Goal: Navigation & Orientation: Understand site structure

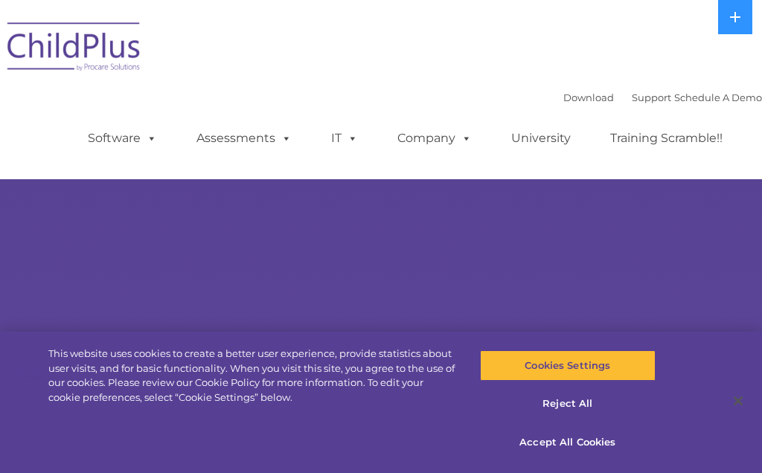
select select "MEDIUM"
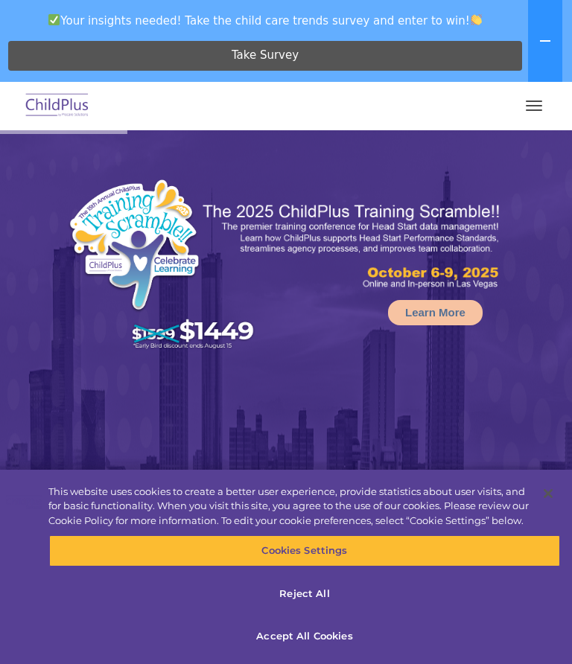
click at [537, 106] on span "button" at bounding box center [534, 105] width 16 height 1
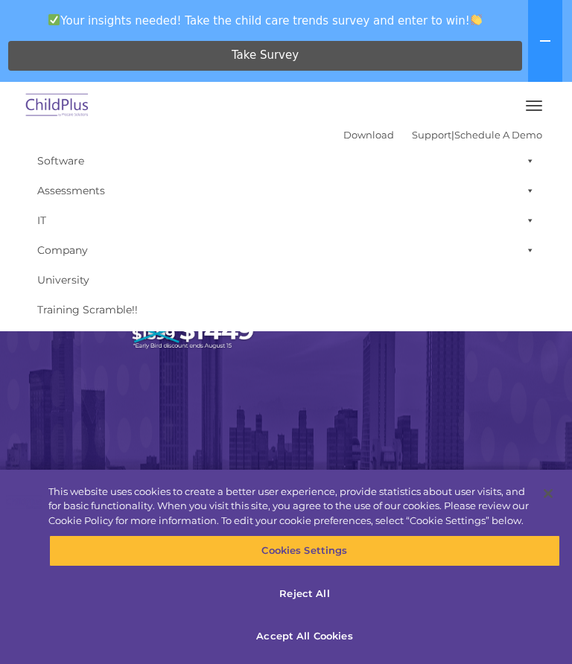
click at [538, 102] on button "button" at bounding box center [533, 106] width 31 height 24
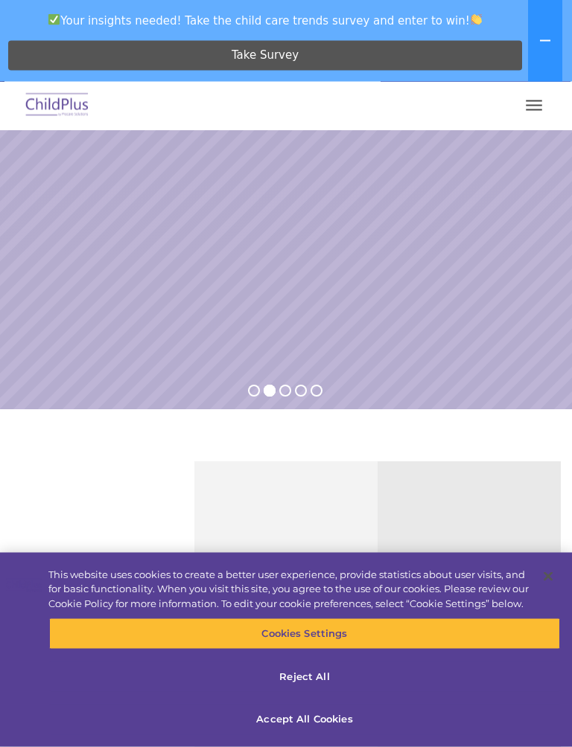
scroll to position [483, 0]
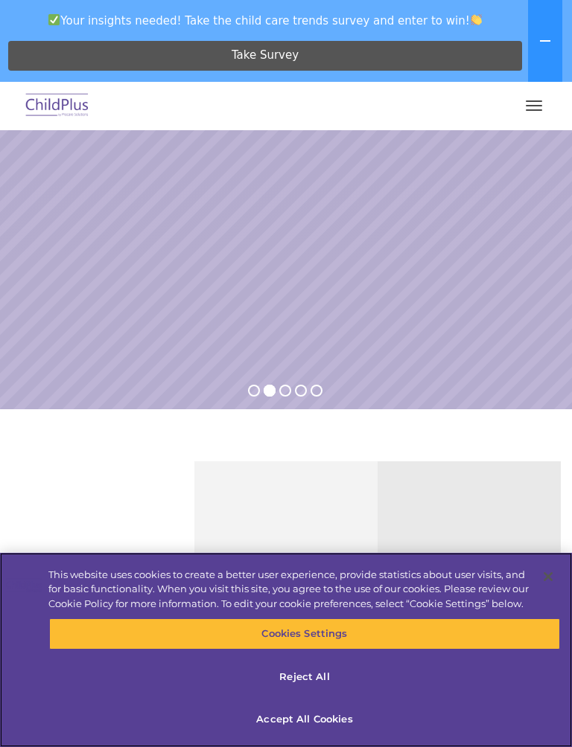
click at [299, 473] on button "Accept All Cookies" at bounding box center [304, 719] width 511 height 31
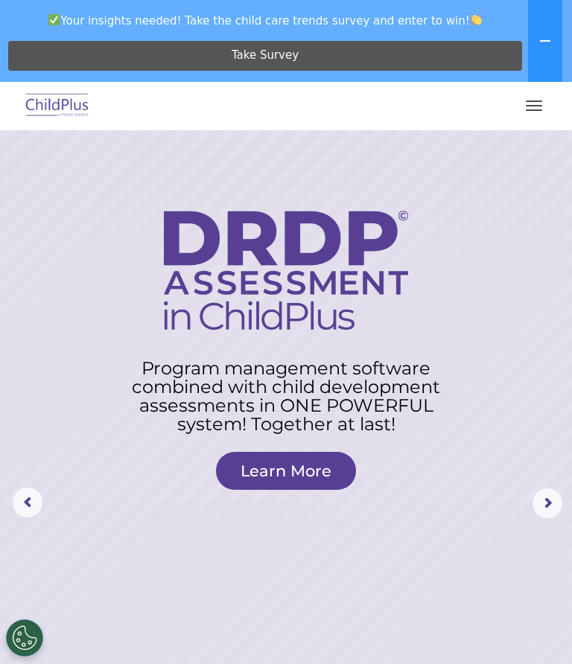
scroll to position [0, 0]
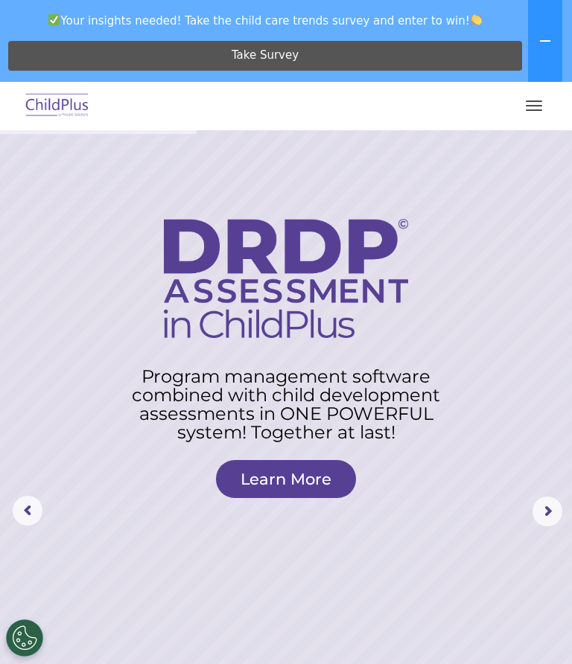
click at [546, 104] on button "button" at bounding box center [533, 106] width 31 height 24
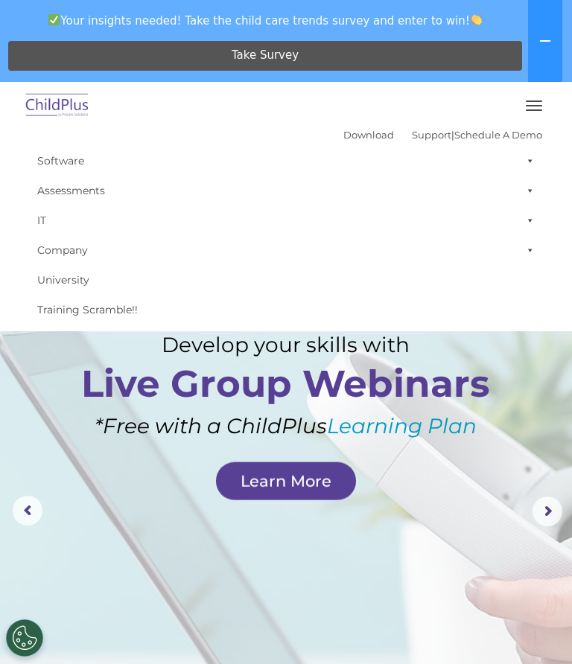
click at [79, 253] on link "Company" at bounding box center [286, 250] width 512 height 30
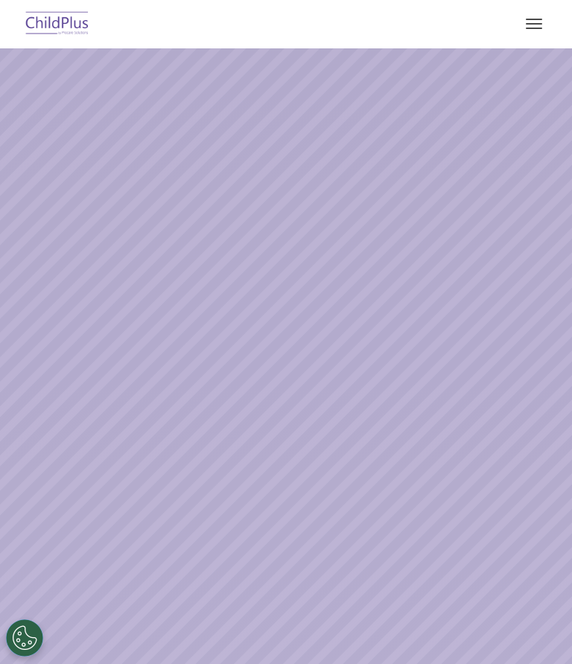
select select "MEDIUM"
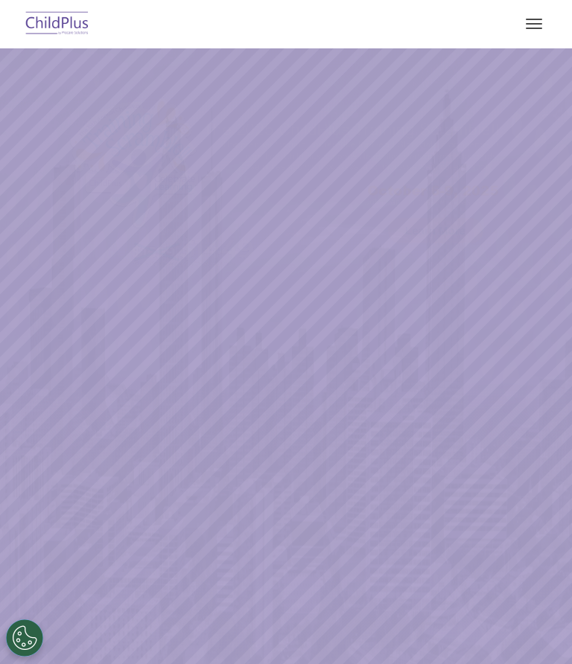
select select "MEDIUM"
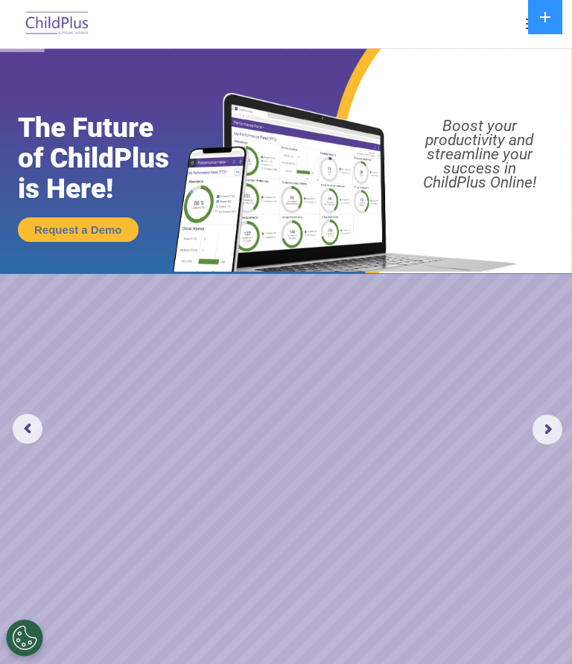
click at [74, 10] on img at bounding box center [57, 24] width 70 height 35
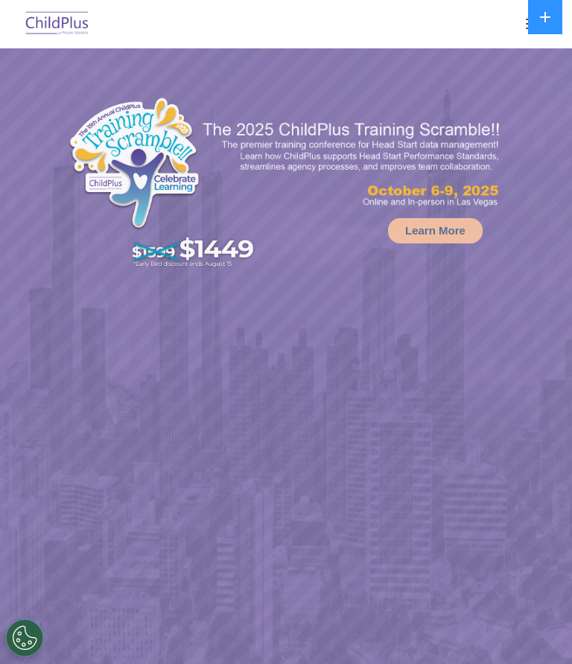
select select "MEDIUM"
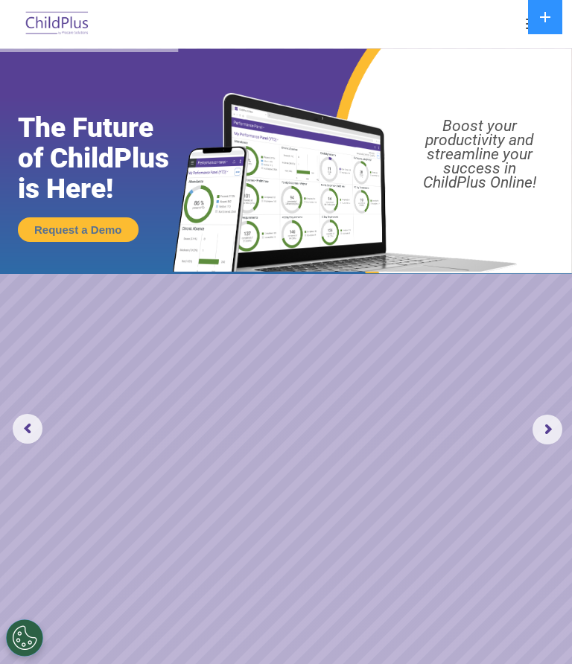
click at [524, 31] on button "button" at bounding box center [533, 24] width 31 height 24
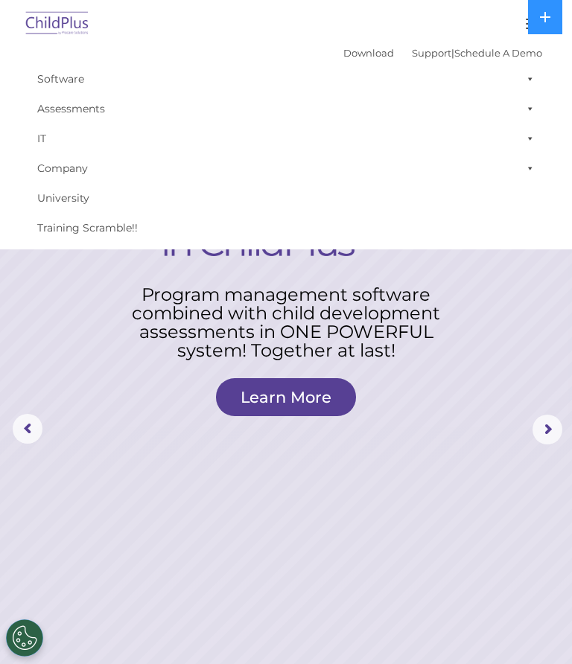
click at [42, 432] on rs-arrow at bounding box center [28, 429] width 30 height 30
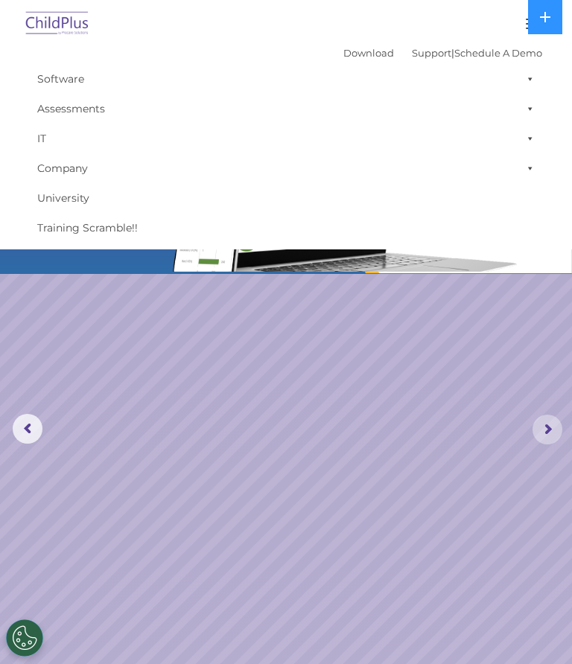
click at [552, 429] on rs-arrow at bounding box center [547, 430] width 30 height 30
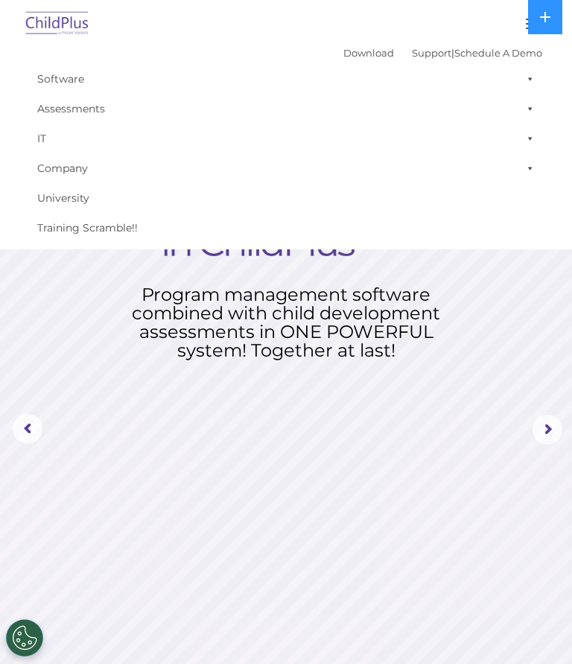
click at [551, 434] on rs-arrow at bounding box center [547, 430] width 30 height 30
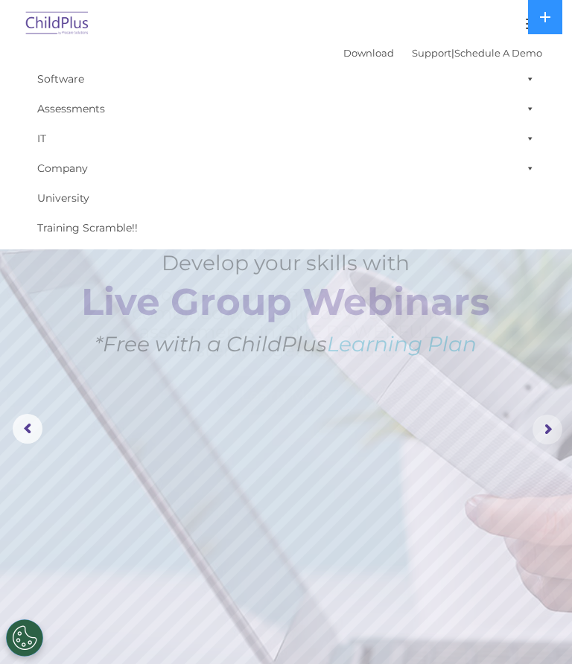
click at [552, 435] on rs-arrow at bounding box center [547, 430] width 30 height 30
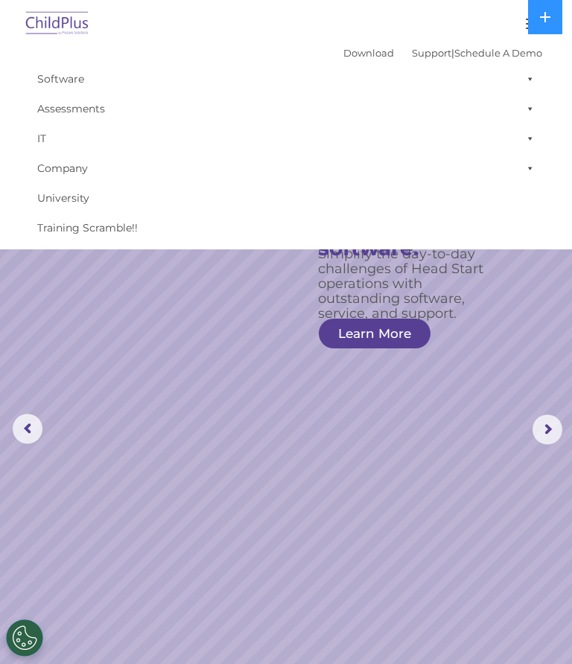
click at [313, 170] on link "Company" at bounding box center [286, 168] width 512 height 30
click at [89, 25] on img at bounding box center [57, 24] width 70 height 35
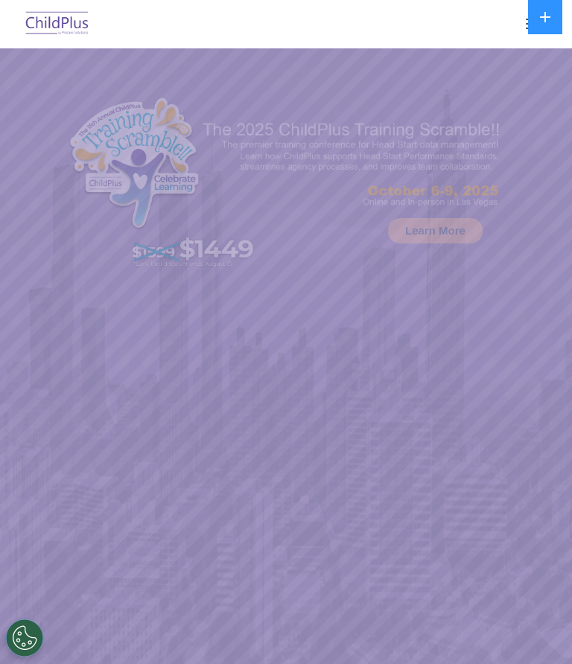
select select "MEDIUM"
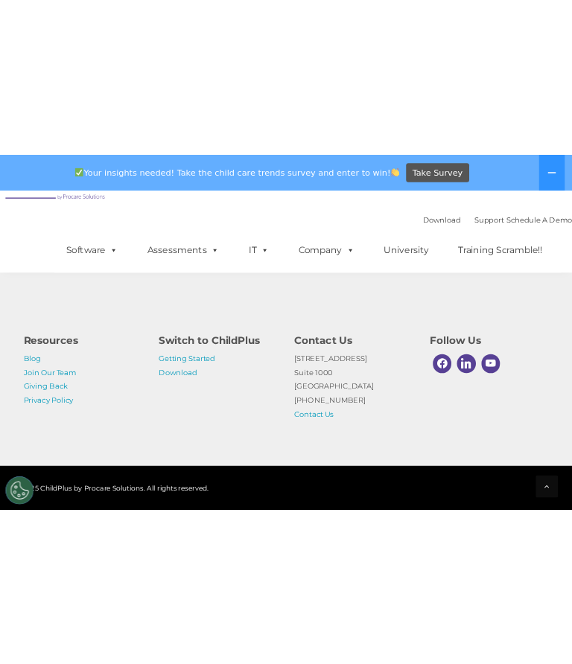
scroll to position [1847, 0]
